Goal: Entertainment & Leisure: Browse casually

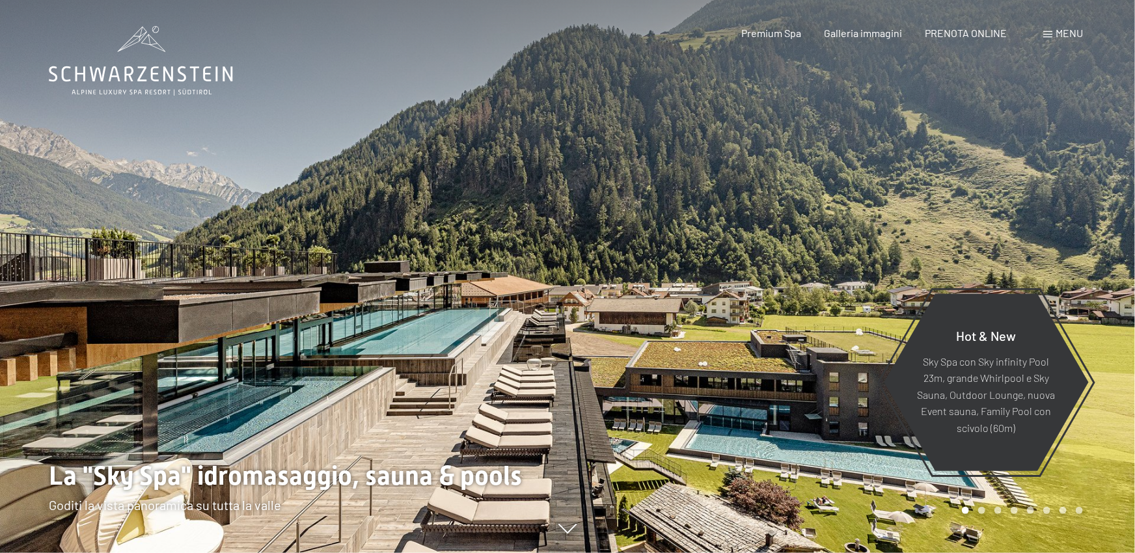
click at [966, 187] on div at bounding box center [852, 276] width 568 height 553
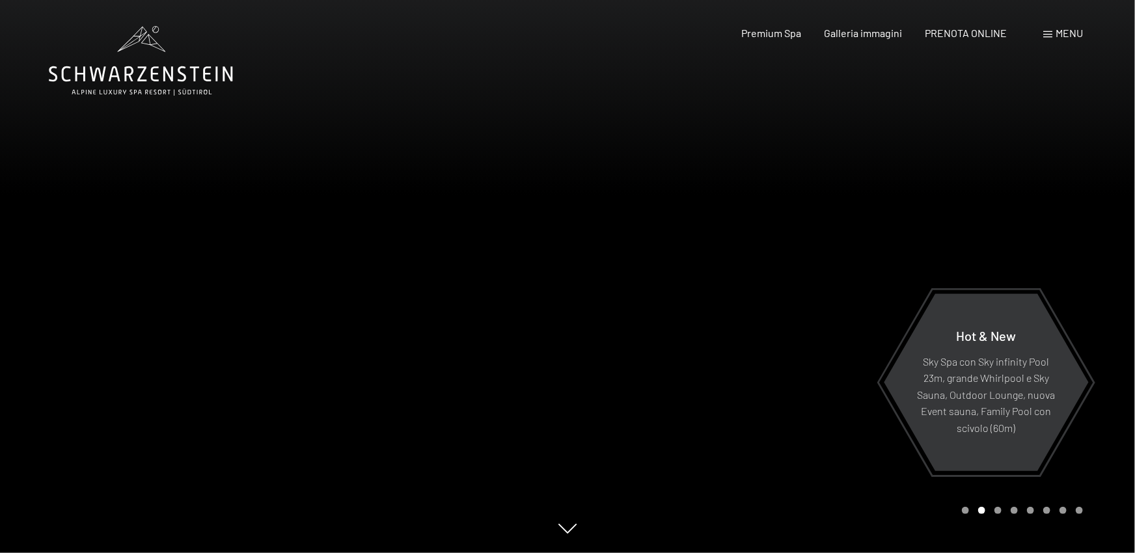
click at [966, 188] on div at bounding box center [852, 276] width 568 height 553
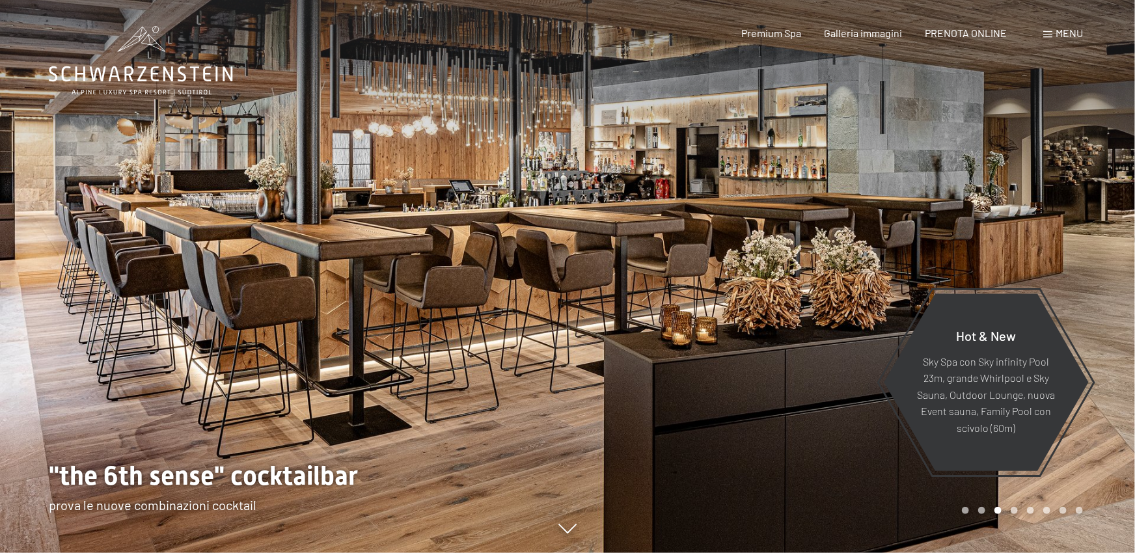
click at [966, 188] on div at bounding box center [852, 276] width 568 height 553
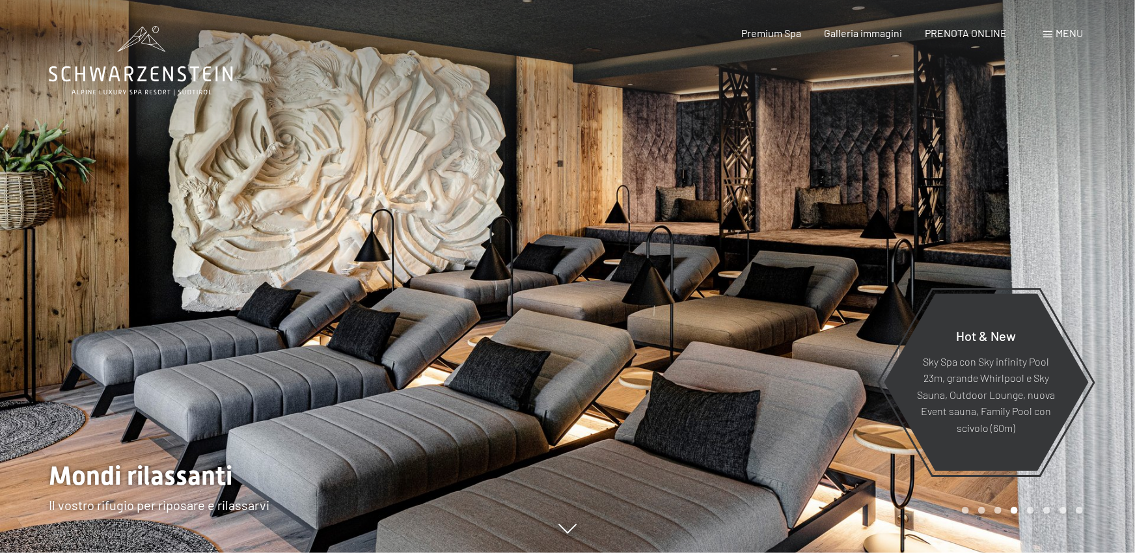
click at [966, 188] on div at bounding box center [852, 276] width 568 height 553
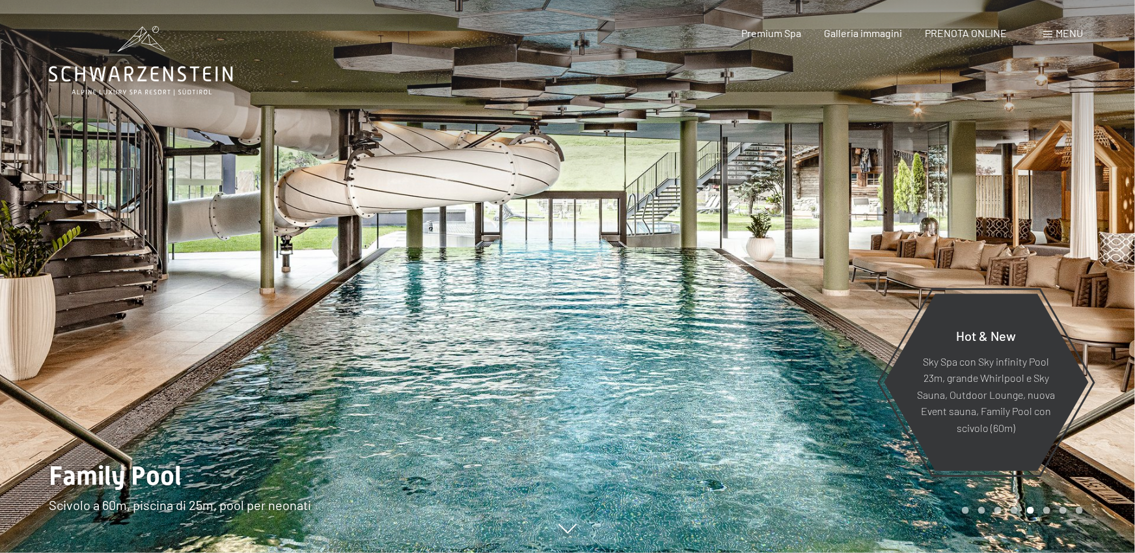
click at [966, 188] on div at bounding box center [852, 276] width 568 height 553
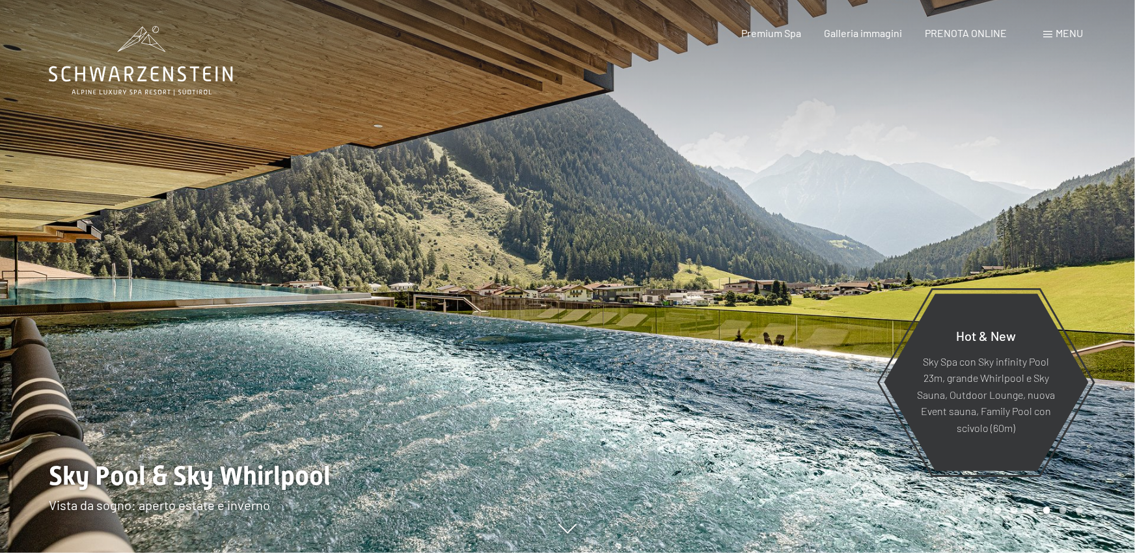
click at [966, 188] on div at bounding box center [852, 276] width 568 height 553
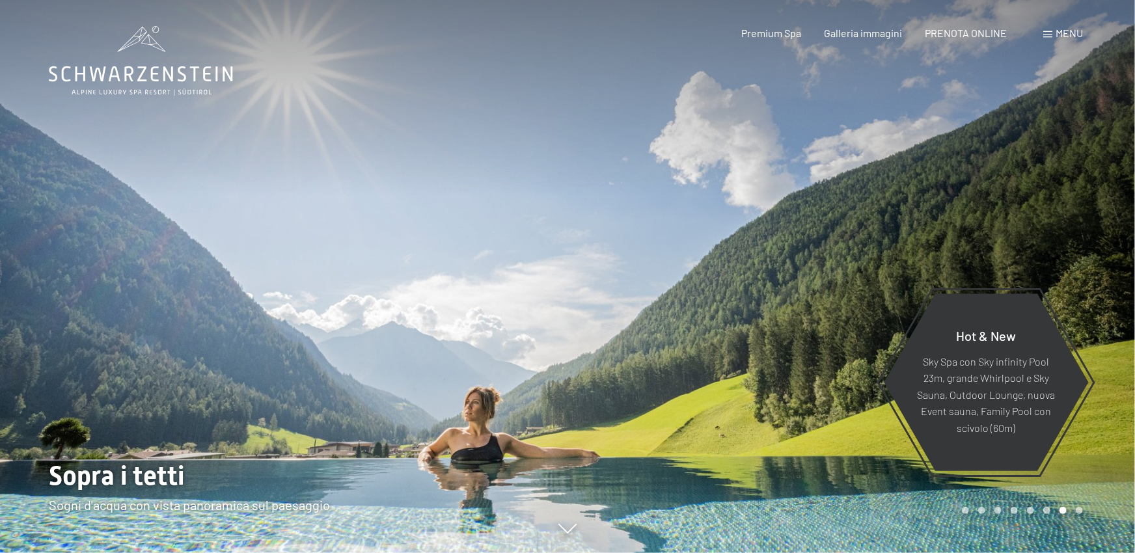
click at [966, 188] on div at bounding box center [852, 276] width 568 height 553
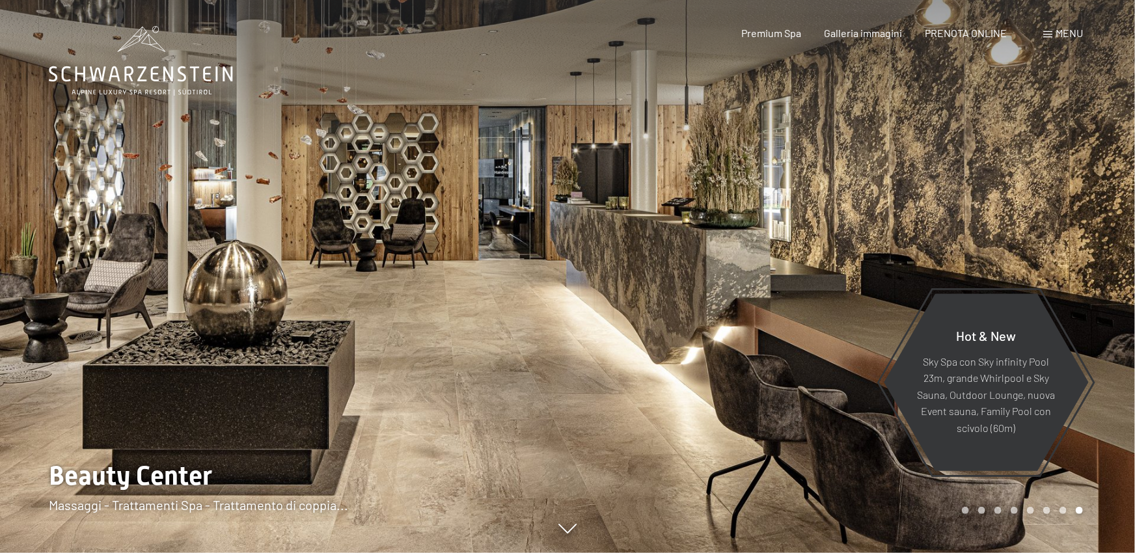
click at [966, 188] on div at bounding box center [852, 276] width 568 height 553
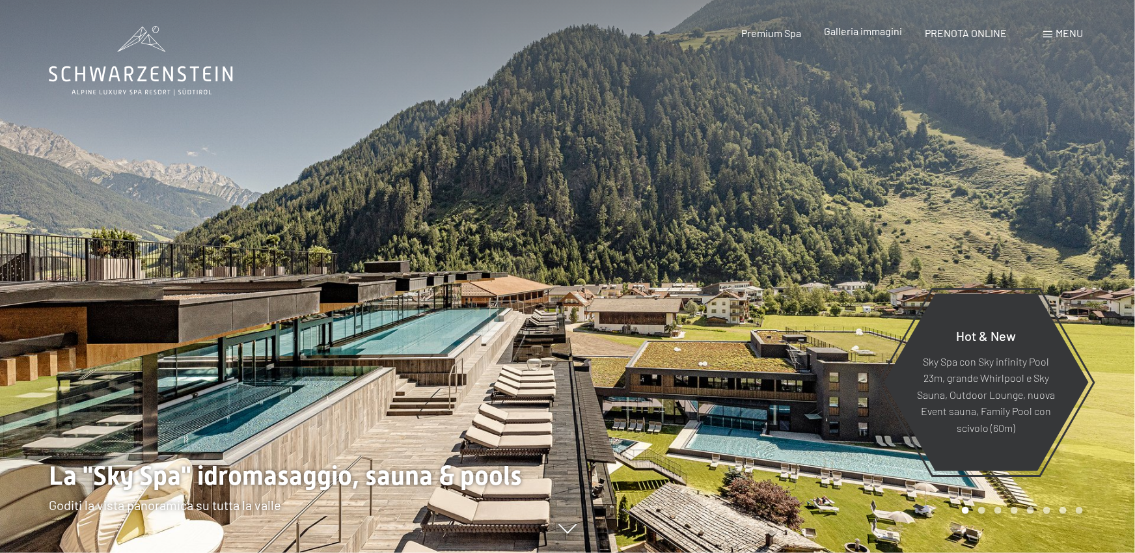
click at [861, 33] on span "Galleria immagini" at bounding box center [864, 31] width 78 height 12
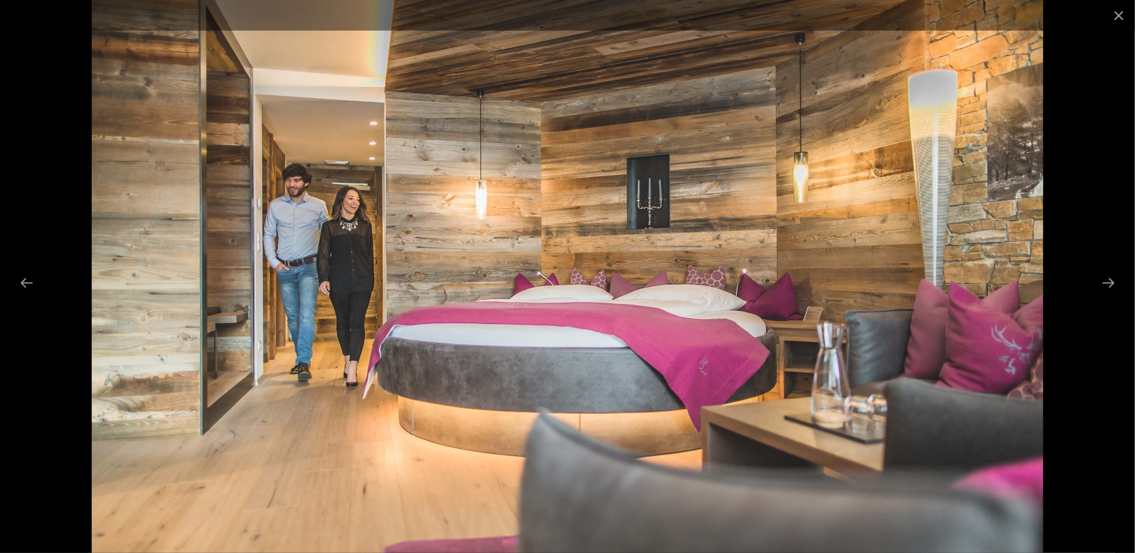
scroll to position [859, 0]
click at [1105, 277] on button "Next slide" at bounding box center [1108, 282] width 27 height 25
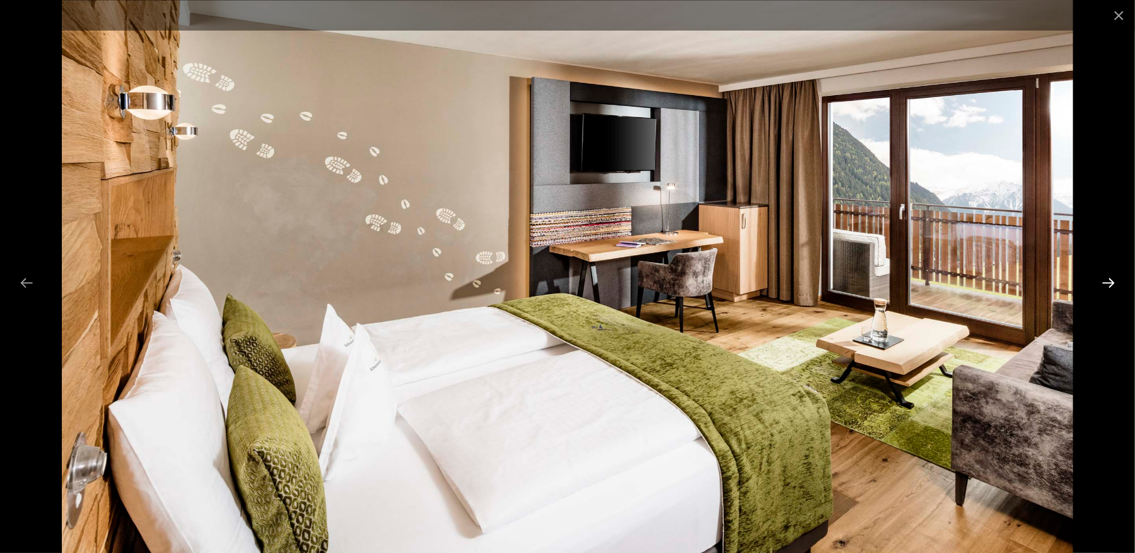
click at [1105, 277] on button "Next slide" at bounding box center [1108, 282] width 27 height 25
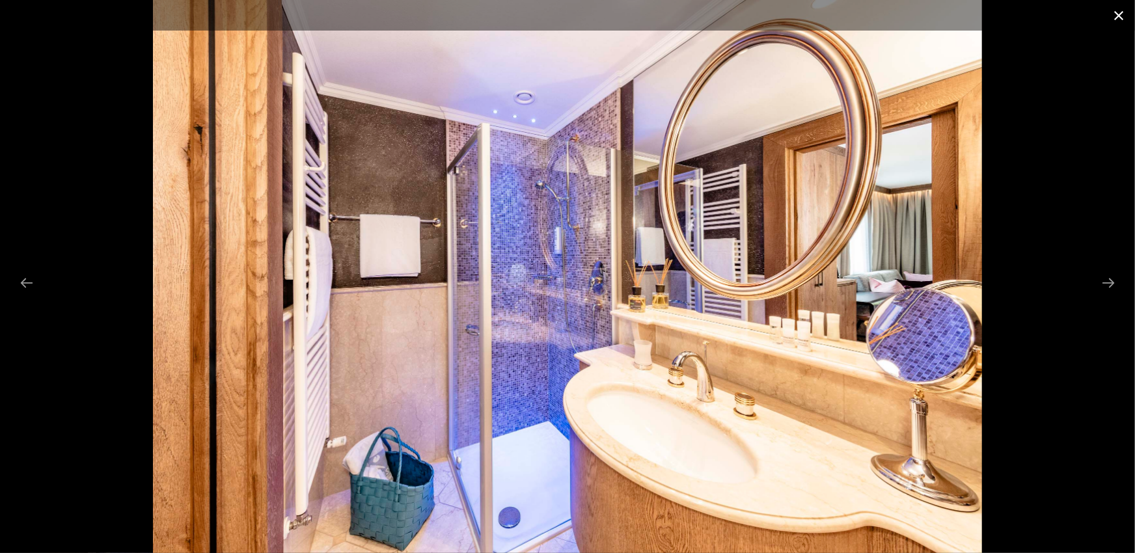
click at [1118, 16] on button "Close gallery" at bounding box center [1119, 15] width 33 height 31
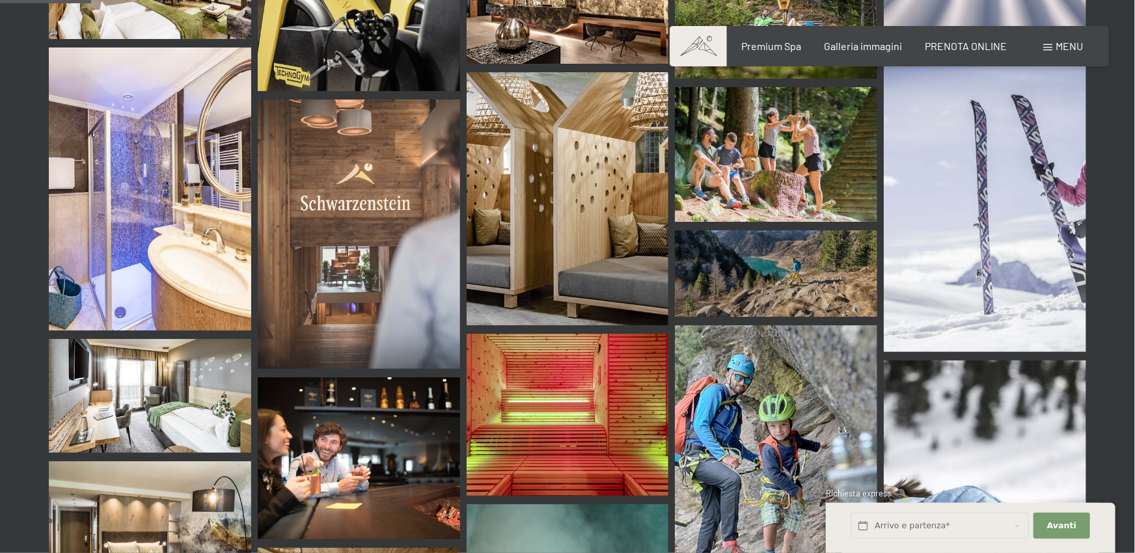
scroll to position [1647, 0]
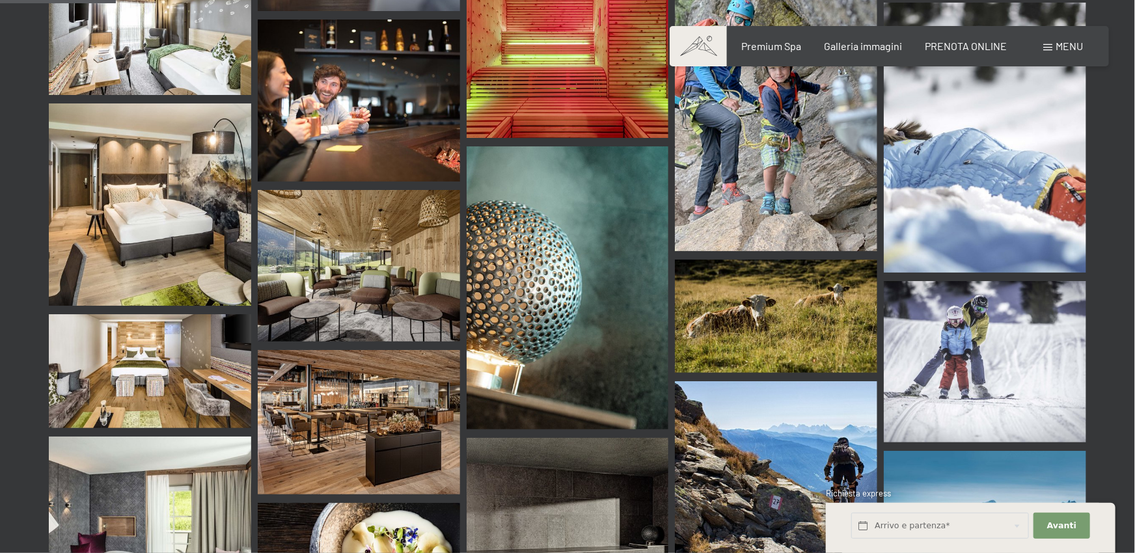
click at [369, 230] on img at bounding box center [359, 266] width 202 height 152
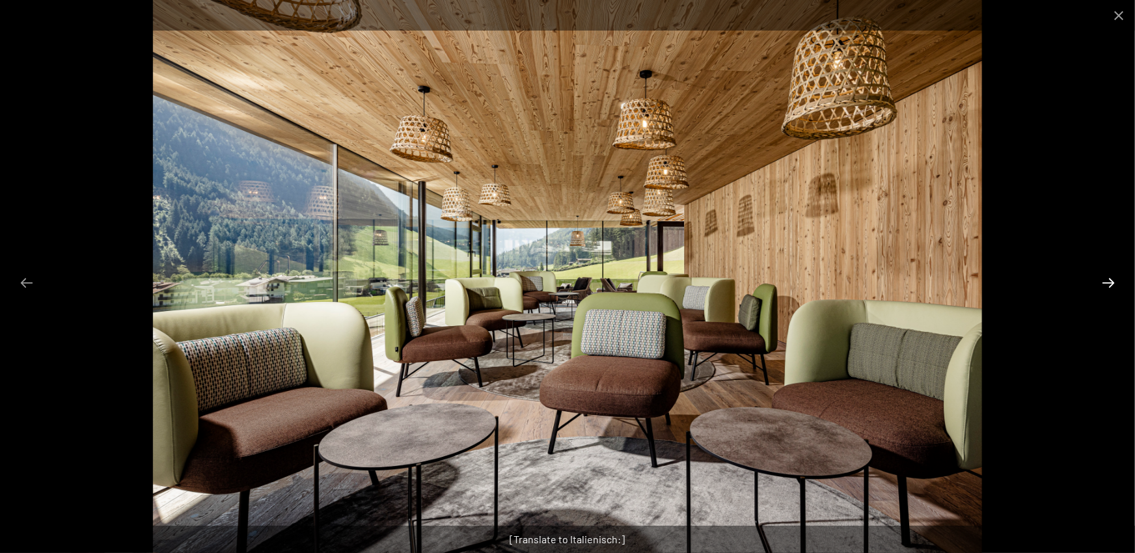
click at [1103, 277] on button "Next slide" at bounding box center [1108, 282] width 27 height 25
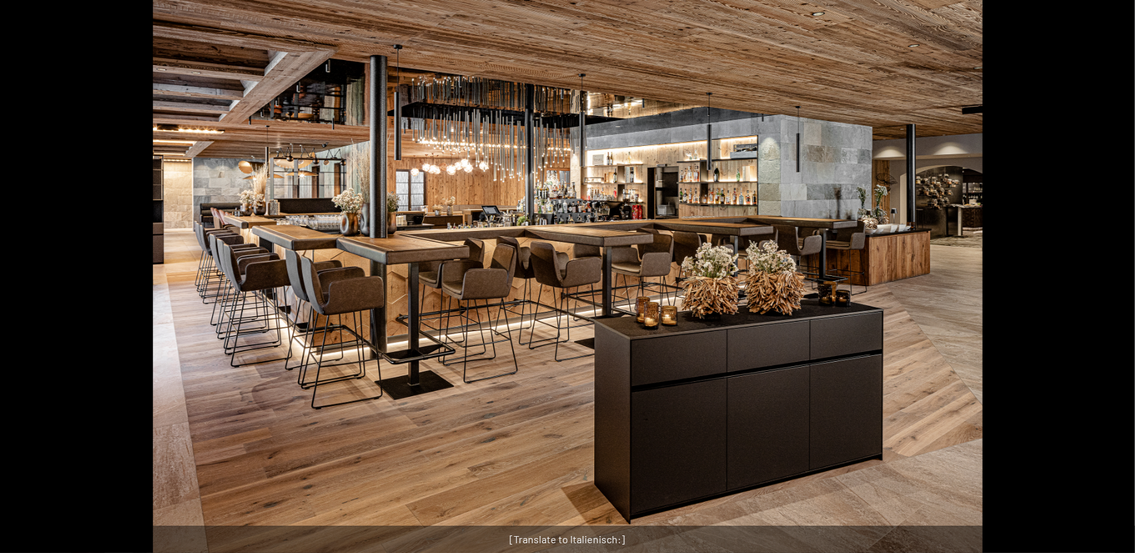
click at [1103, 277] on button "Next slide" at bounding box center [1114, 282] width 27 height 25
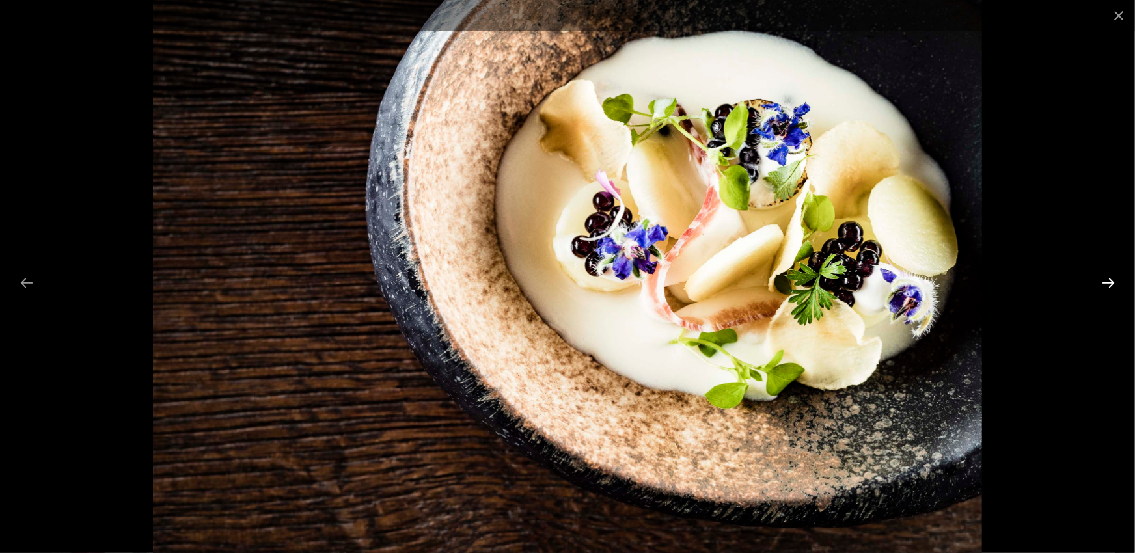
click at [1103, 277] on button "Next slide" at bounding box center [1108, 282] width 27 height 25
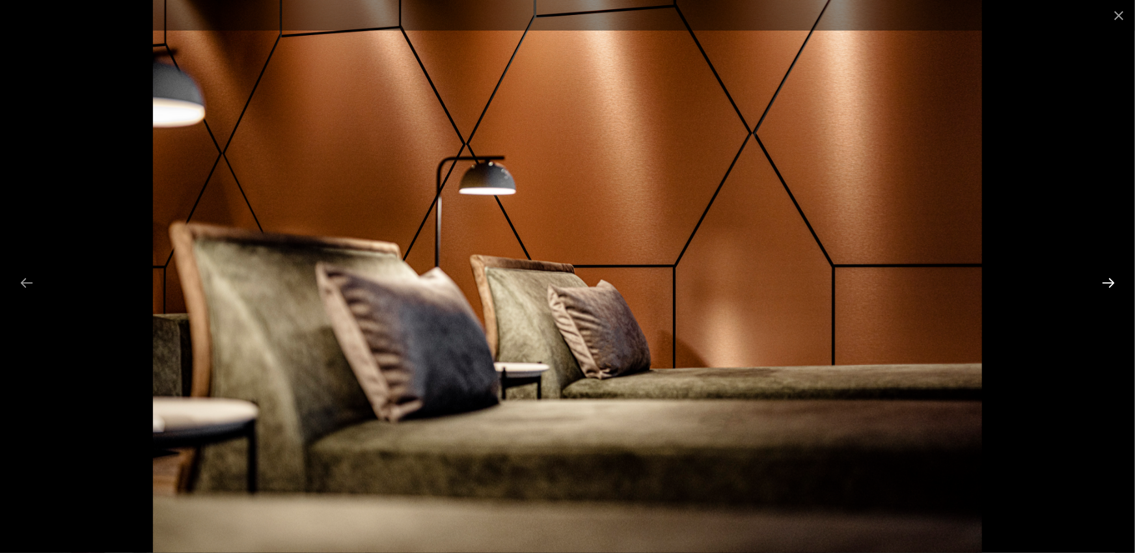
click at [1095, 279] on button "Next slide" at bounding box center [1108, 282] width 27 height 25
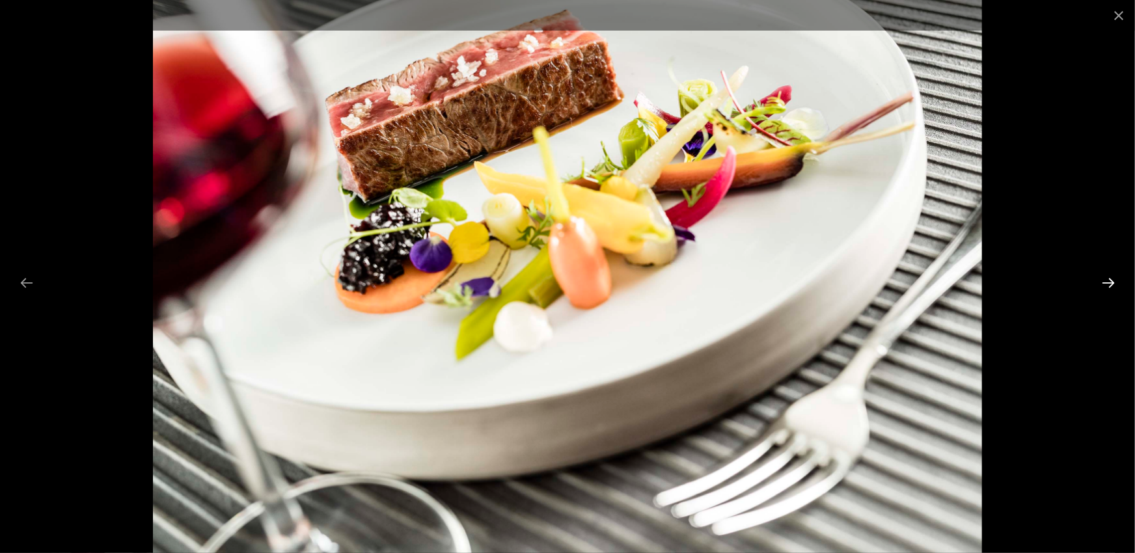
click at [1095, 279] on button "Next slide" at bounding box center [1108, 282] width 27 height 25
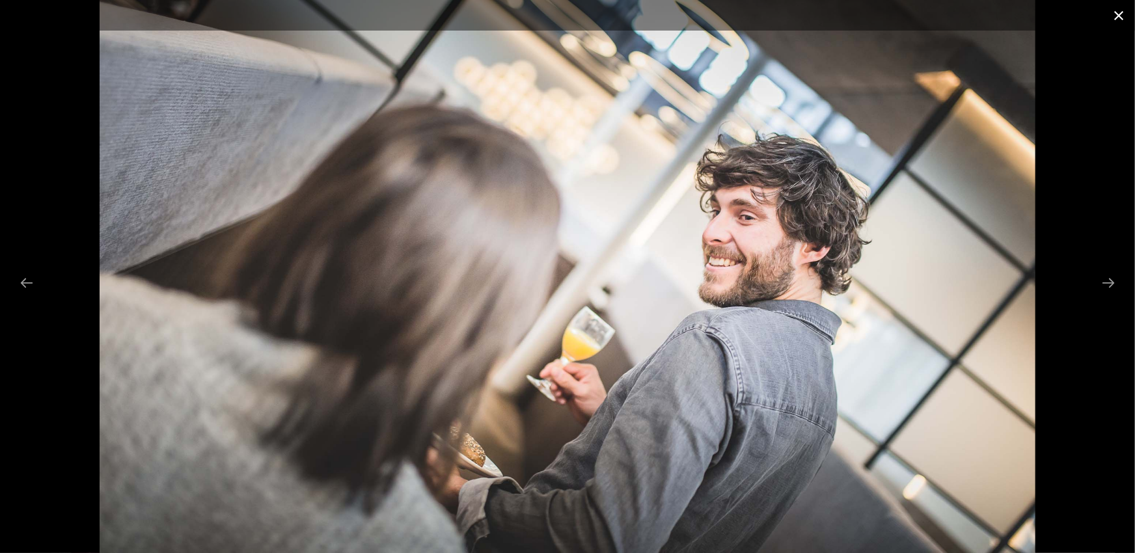
click at [1121, 18] on button "Close gallery" at bounding box center [1119, 15] width 33 height 31
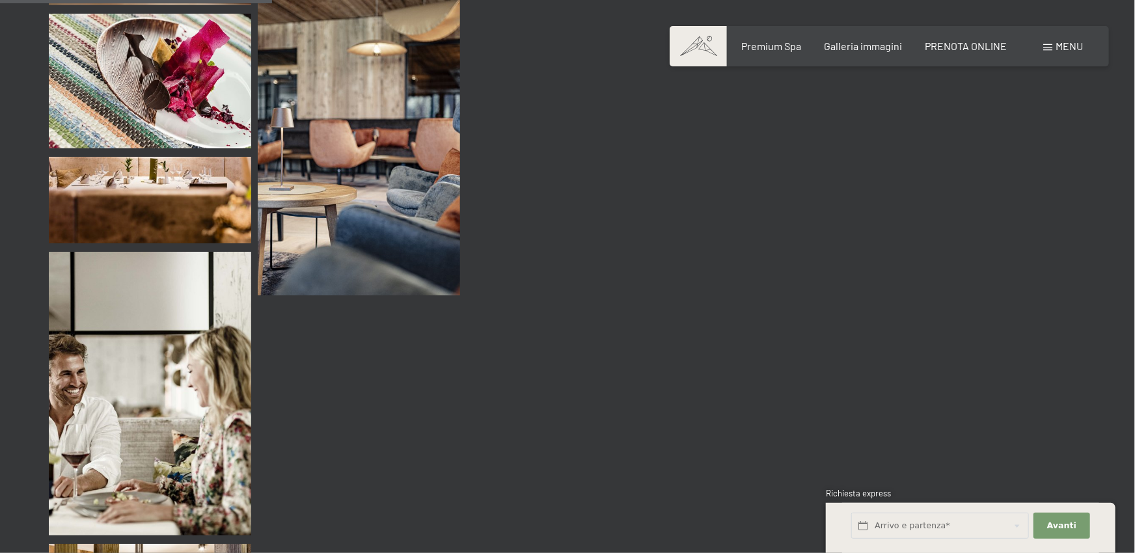
scroll to position [3580, 0]
